Goal: Check status: Check status

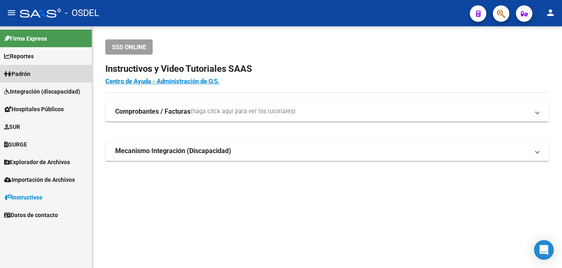
click at [45, 75] on link "Padrón" at bounding box center [46, 74] width 92 height 18
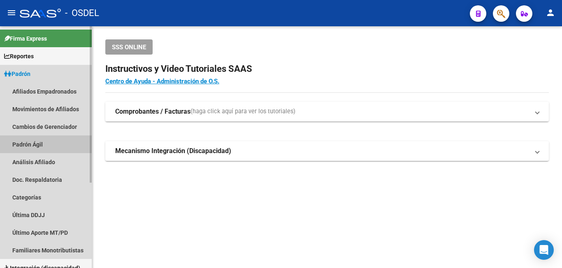
click at [30, 143] on link "Padrón Ágil" at bounding box center [46, 145] width 92 height 18
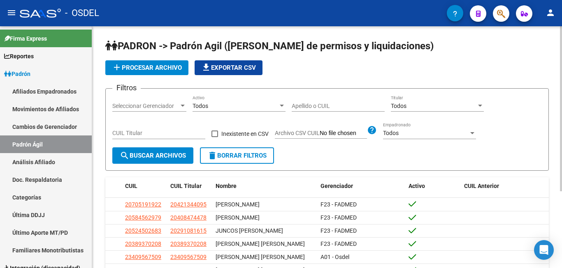
scroll to position [42, 0]
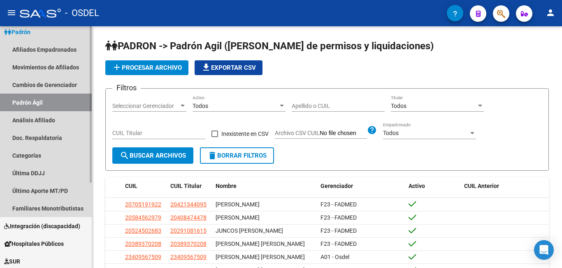
click at [44, 34] on link "Padrón" at bounding box center [46, 32] width 92 height 18
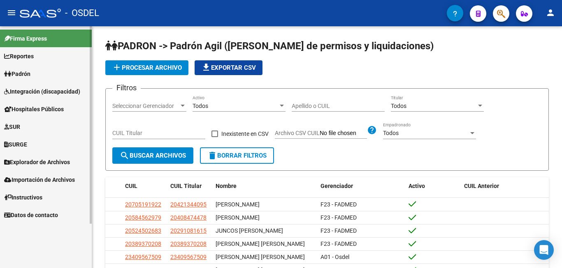
scroll to position [0, 0]
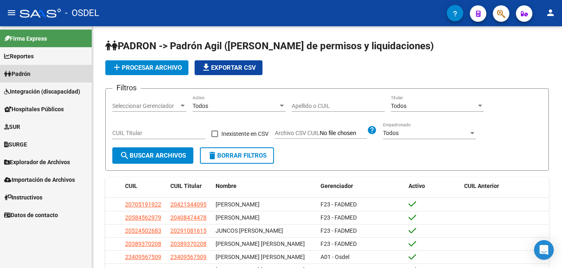
click at [47, 77] on link "Padrón" at bounding box center [46, 74] width 92 height 18
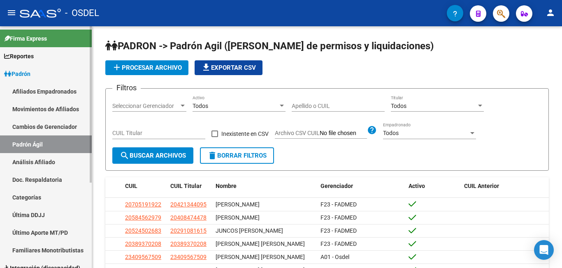
click at [55, 164] on link "Análisis Afiliado" at bounding box center [46, 162] width 92 height 18
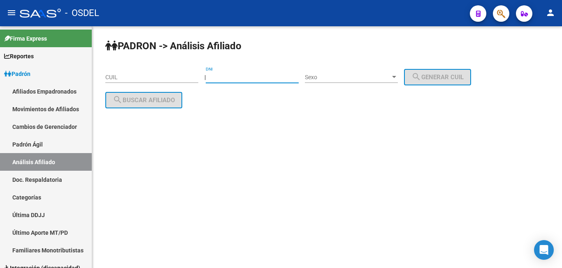
click at [237, 79] on input "DNI" at bounding box center [252, 77] width 93 height 7
click at [279, 79] on input "DNI" at bounding box center [252, 77] width 93 height 7
type input "22298314"
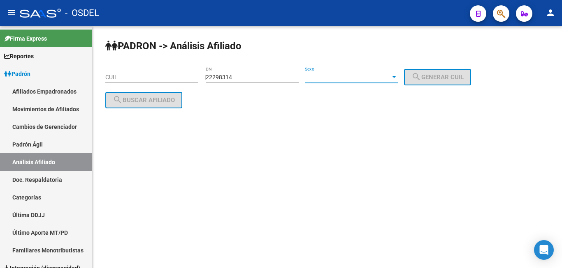
click at [398, 75] on div at bounding box center [393, 77] width 7 height 7
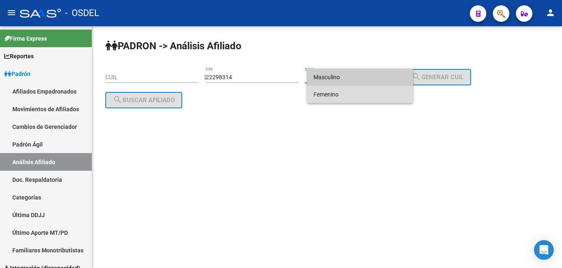
drag, startPoint x: 388, startPoint y: 95, endPoint x: 457, endPoint y: 52, distance: 81.2
click at [390, 95] on span "Femenino" at bounding box center [359, 94] width 93 height 17
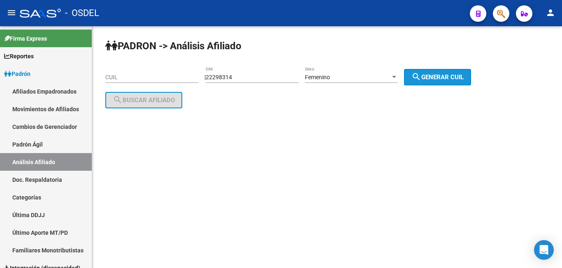
click at [450, 76] on span "search Generar CUIL" at bounding box center [437, 77] width 52 height 7
type input "27-22298314-8"
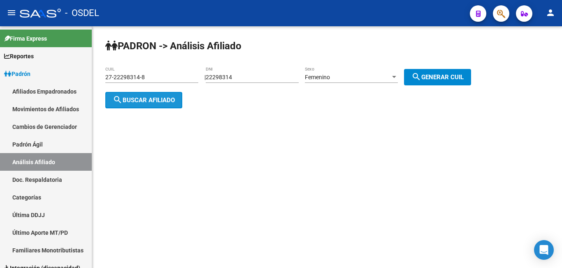
click at [170, 102] on span "search Buscar afiliado" at bounding box center [144, 100] width 62 height 7
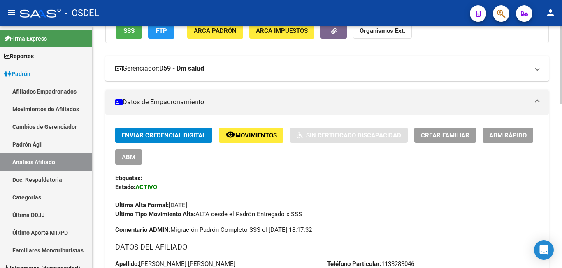
scroll to position [84, 0]
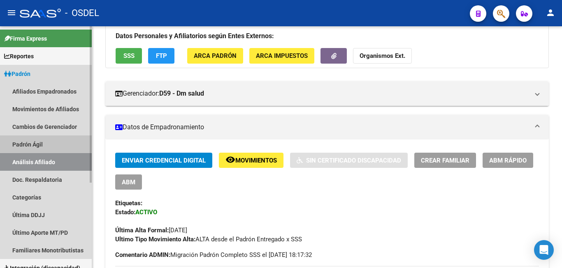
click at [34, 143] on link "Padrón Ágil" at bounding box center [46, 145] width 92 height 18
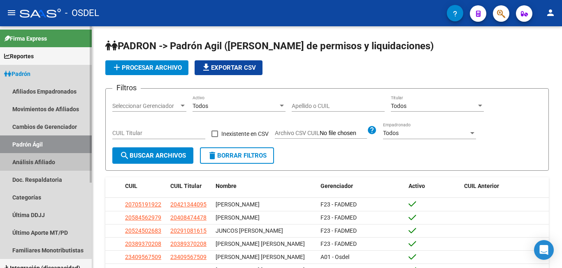
click at [37, 163] on link "Análisis Afiliado" at bounding box center [46, 162] width 92 height 18
